Goal: Information Seeking & Learning: Learn about a topic

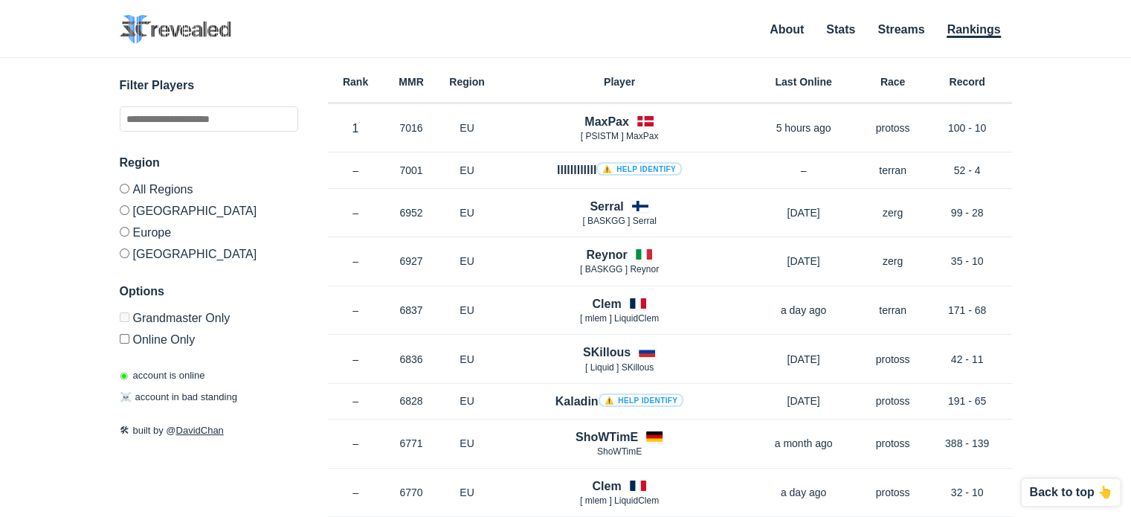
click at [161, 212] on label "[GEOGRAPHIC_DATA]" at bounding box center [209, 210] width 179 height 22
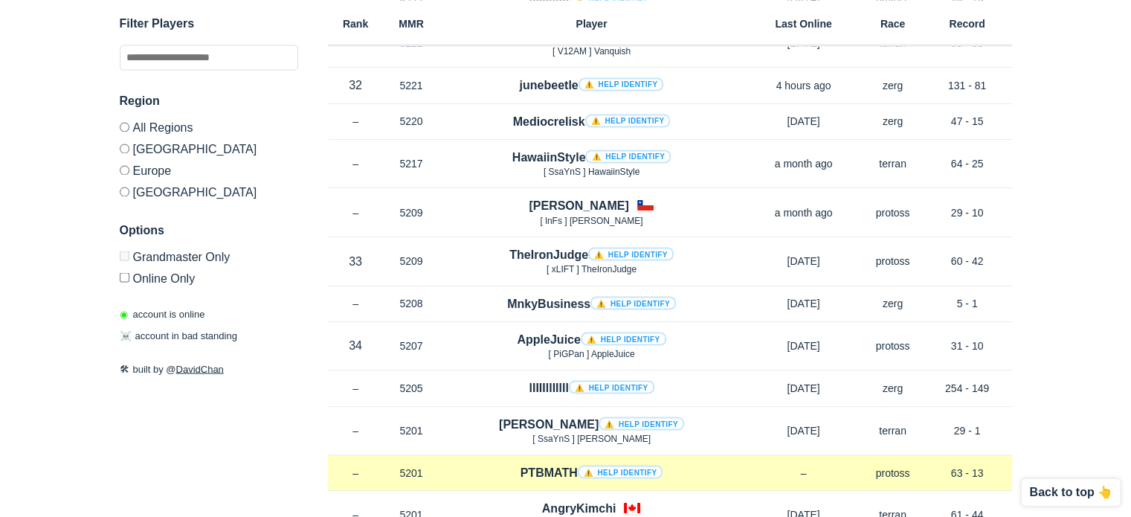
scroll to position [8267, 0]
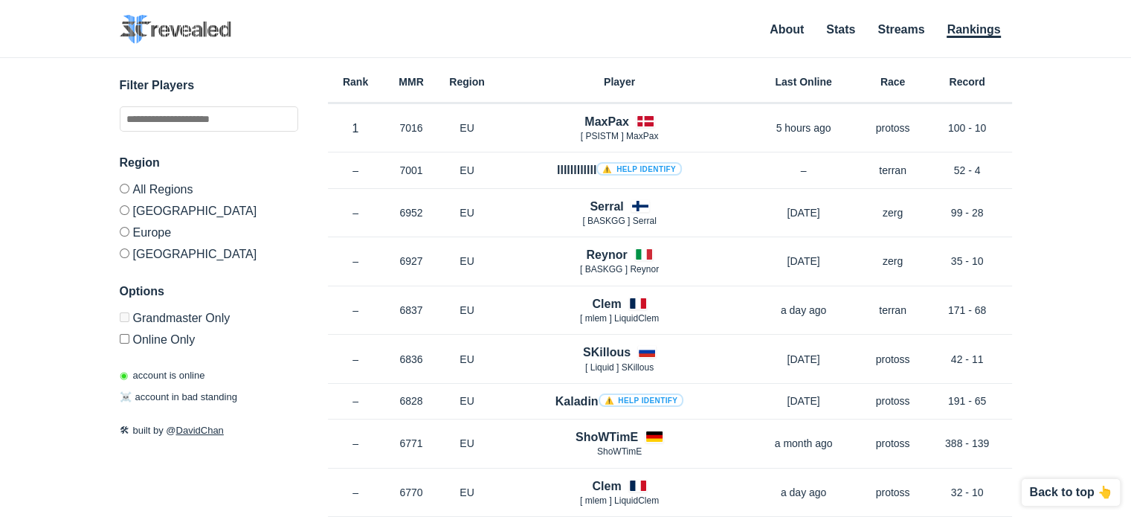
click at [175, 211] on label "[GEOGRAPHIC_DATA]" at bounding box center [209, 210] width 179 height 22
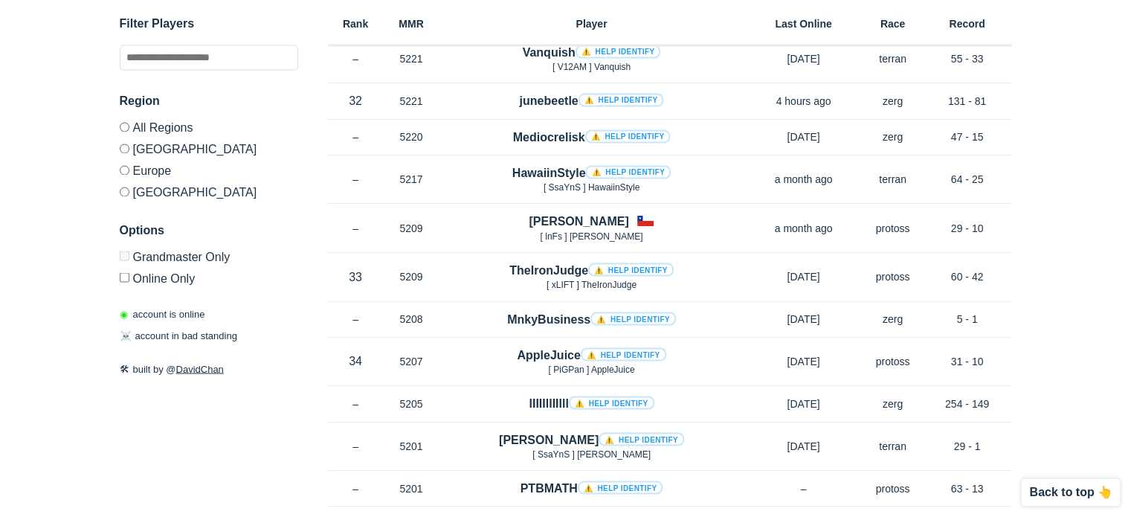
scroll to position [8341, 0]
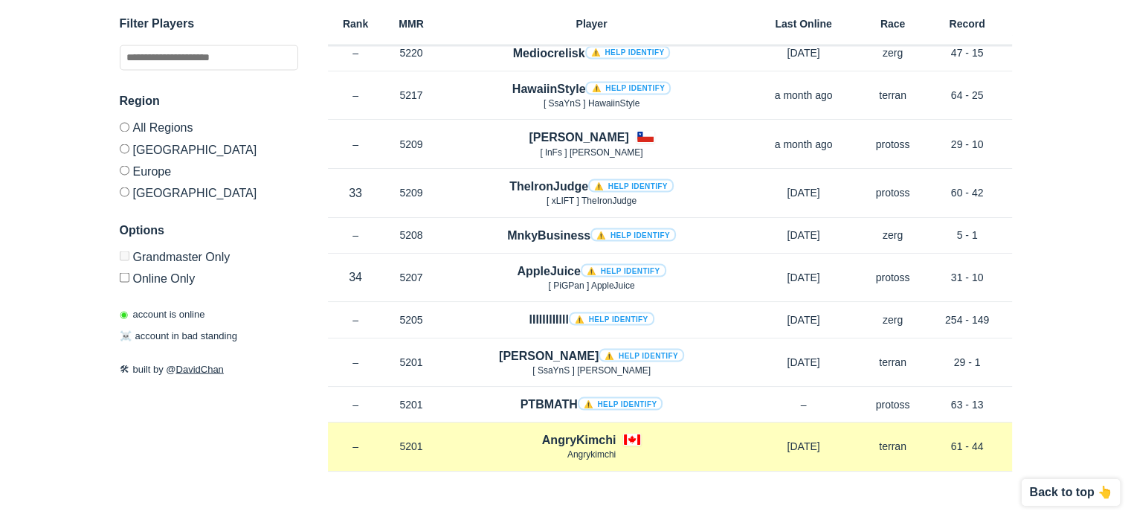
drag, startPoint x: 655, startPoint y: 442, endPoint x: 905, endPoint y: 434, distance: 250.8
click at [905, 434] on div "Rank – MMR 5201 Region NA [GEOGRAPHIC_DATA] [GEOGRAPHIC_DATA] [DATE] Race terra…" at bounding box center [670, 447] width 684 height 49
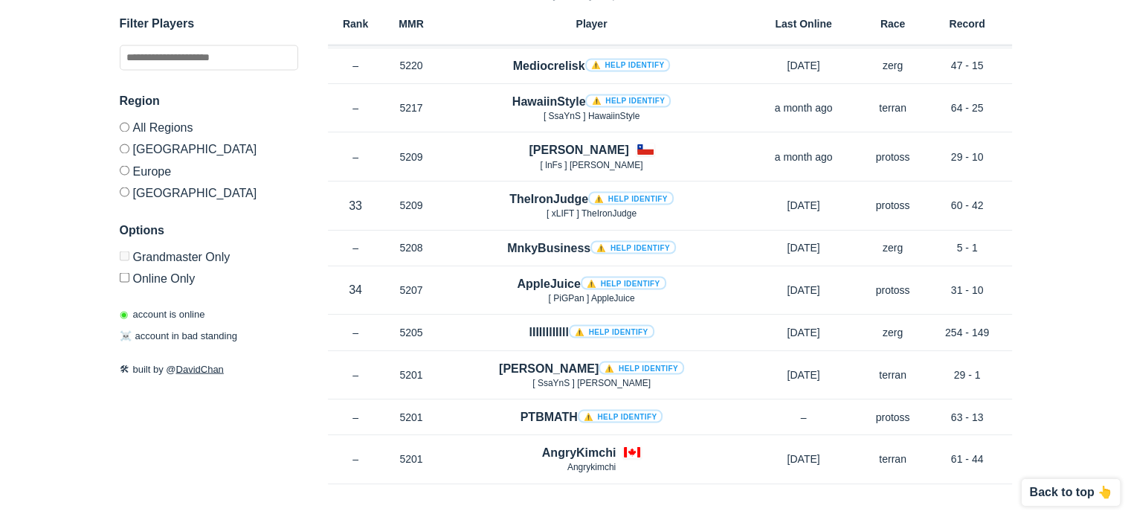
scroll to position [8326, 0]
